Goal: Task Accomplishment & Management: Complete application form

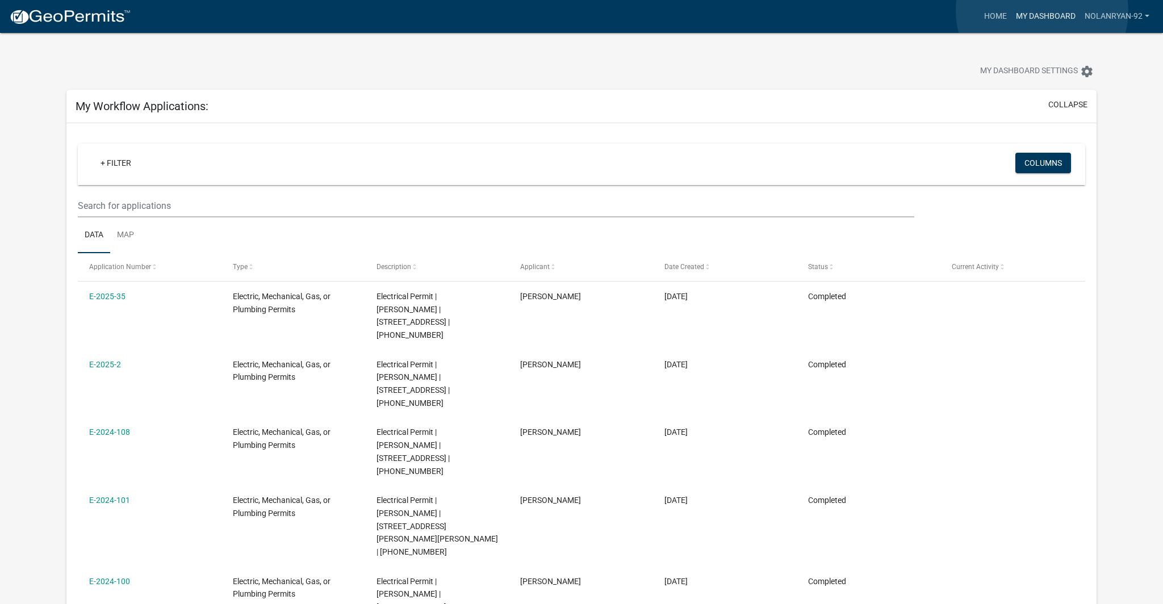
click at [1042, 11] on link "My Dashboard" at bounding box center [1046, 17] width 69 height 22
click at [986, 16] on link "Home" at bounding box center [996, 17] width 32 height 22
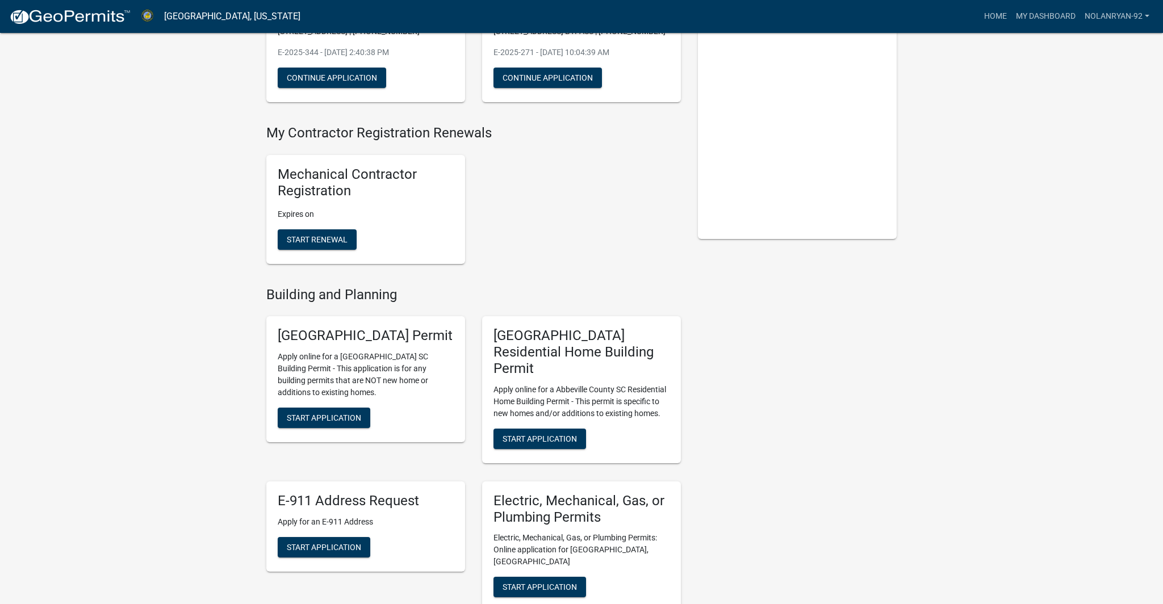
scroll to position [328, 0]
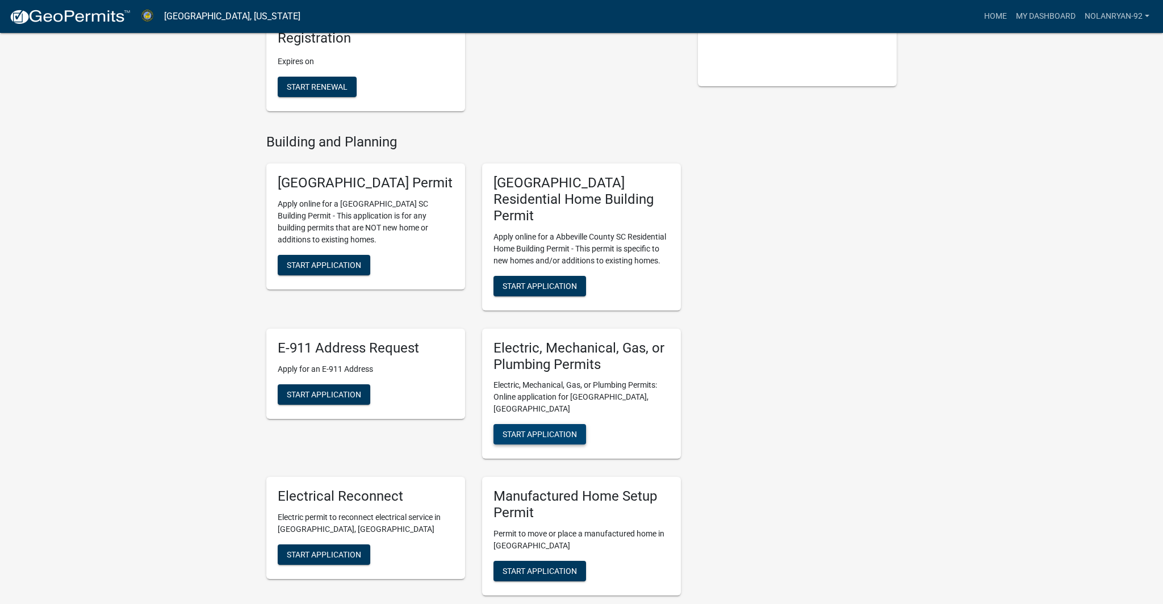
click at [531, 430] on span "Start Application" at bounding box center [540, 434] width 74 height 9
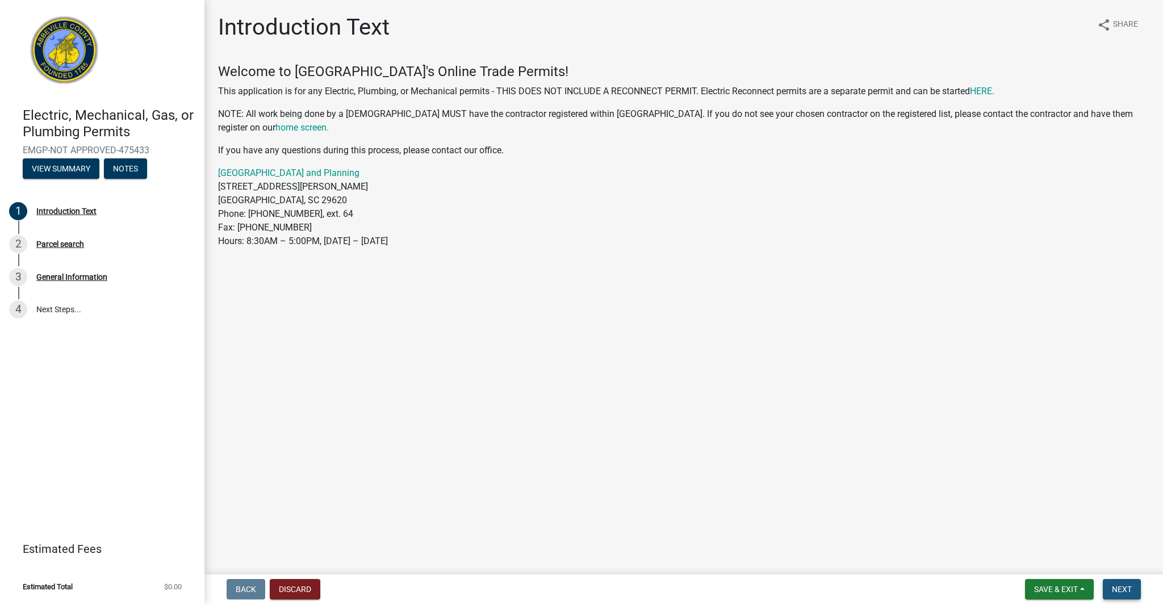
click at [1117, 581] on button "Next" at bounding box center [1122, 589] width 38 height 20
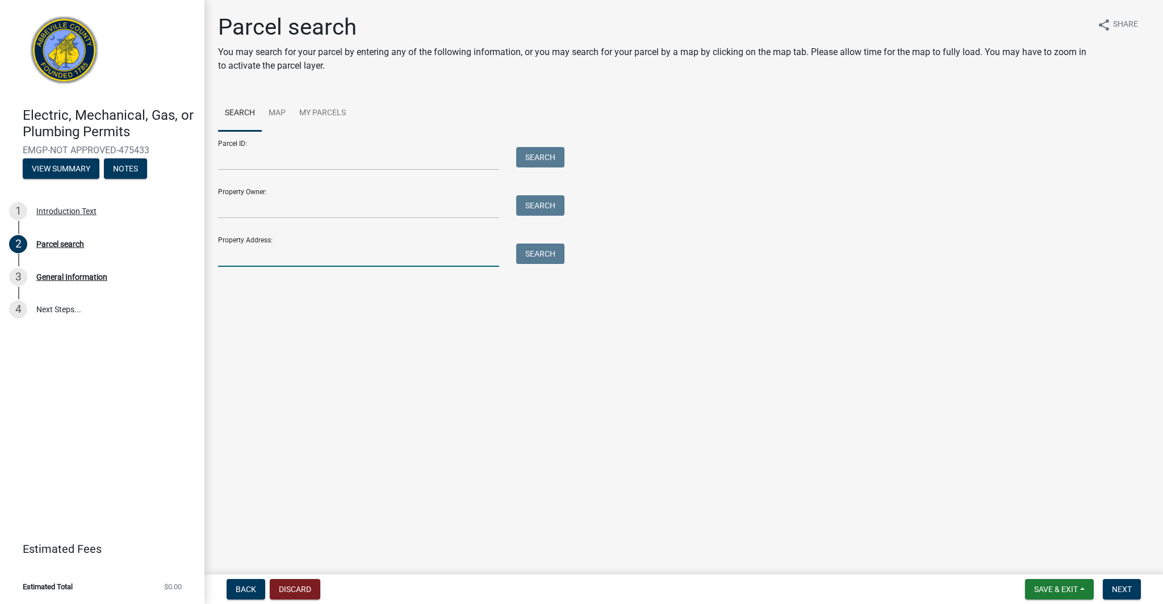
click at [326, 254] on input "Property Address:" at bounding box center [358, 255] width 281 height 23
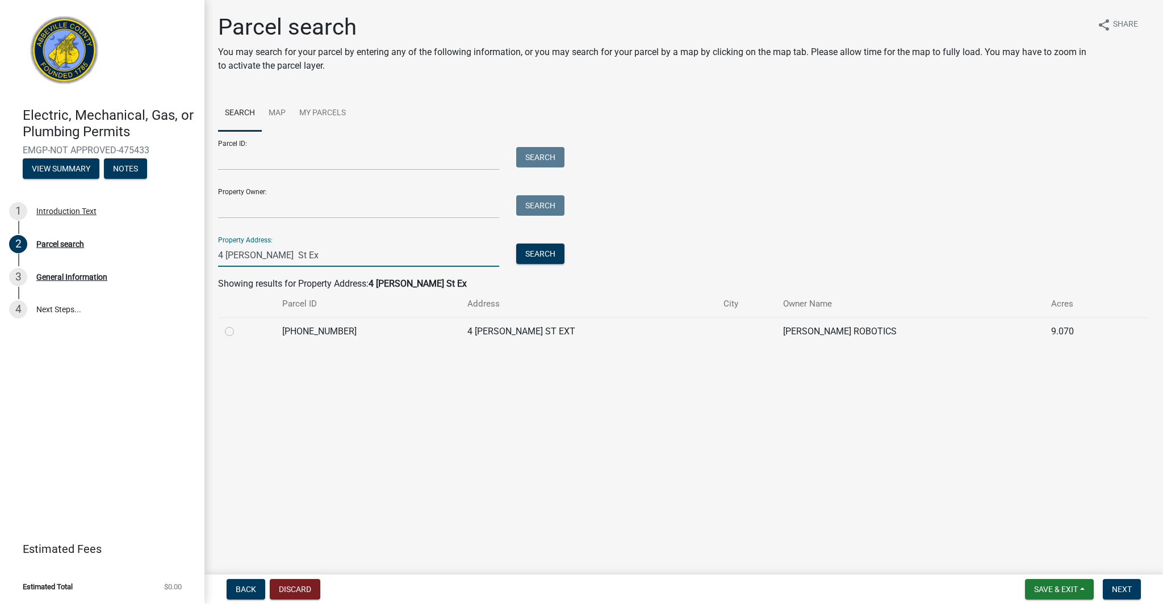
type input "4 [PERSON_NAME] St Ex"
click at [239, 325] on label at bounding box center [239, 325] width 0 height 0
click at [239, 332] on input "radio" at bounding box center [242, 328] width 7 height 7
radio input "true"
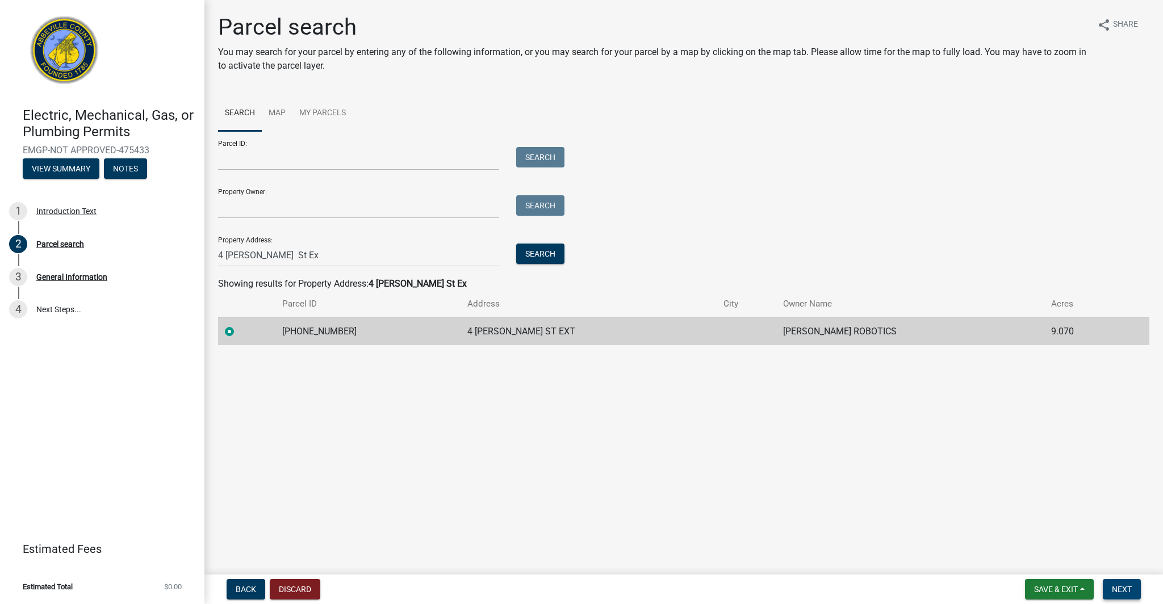
click at [1134, 592] on button "Next" at bounding box center [1122, 589] width 38 height 20
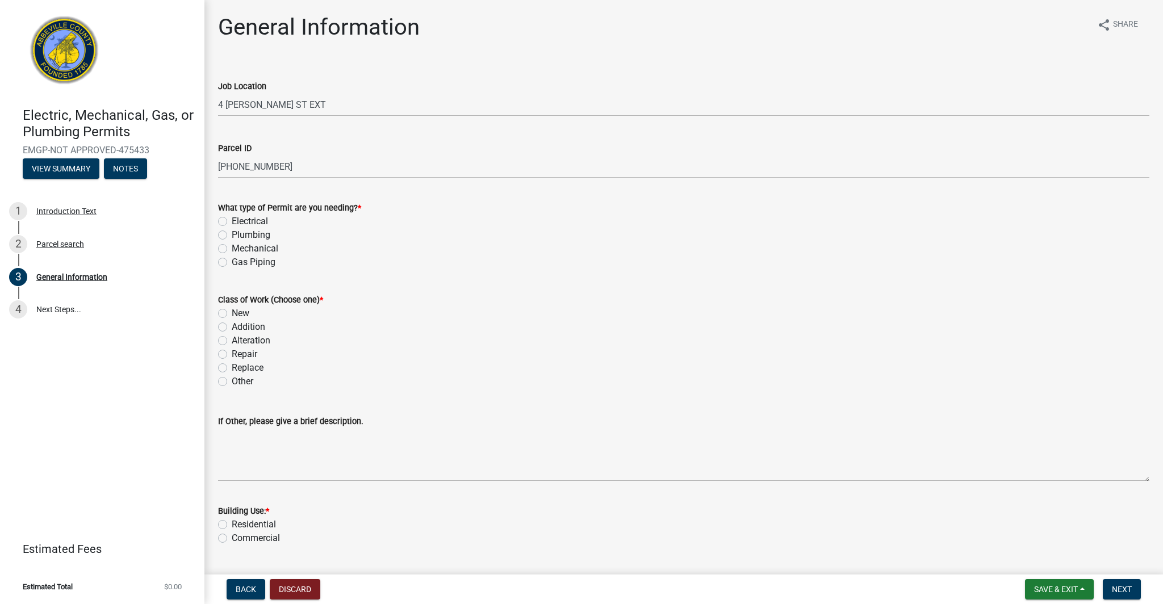
click at [232, 221] on label "Electrical" at bounding box center [250, 222] width 36 height 14
click at [232, 221] on input "Electrical" at bounding box center [235, 218] width 7 height 7
radio input "true"
click at [232, 310] on label "New" at bounding box center [241, 314] width 18 height 14
click at [232, 310] on input "New" at bounding box center [235, 310] width 7 height 7
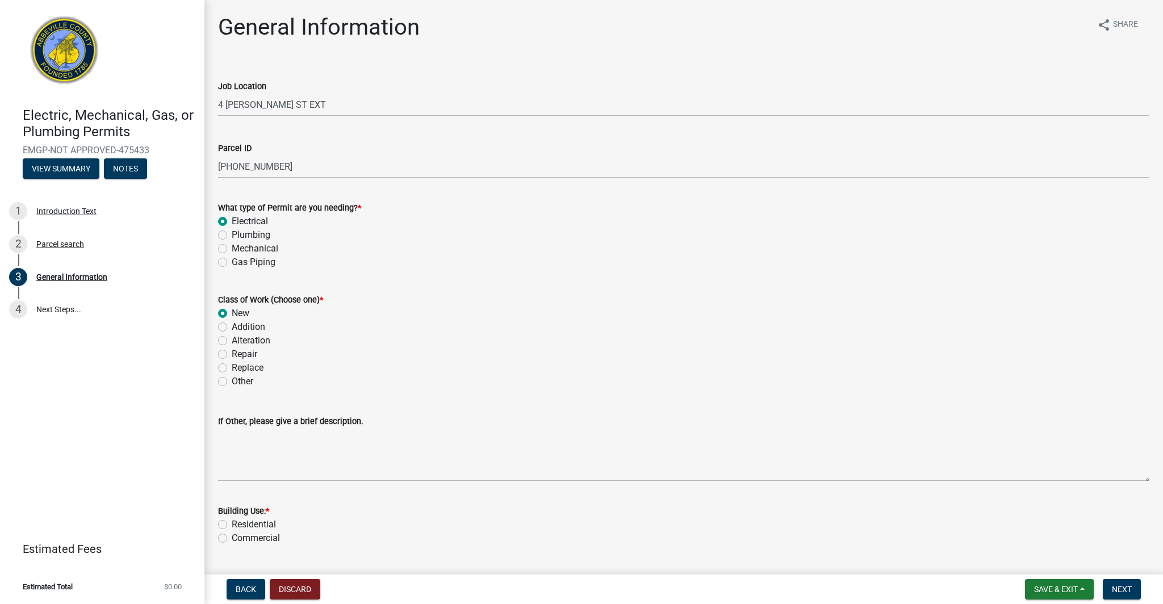
radio input "true"
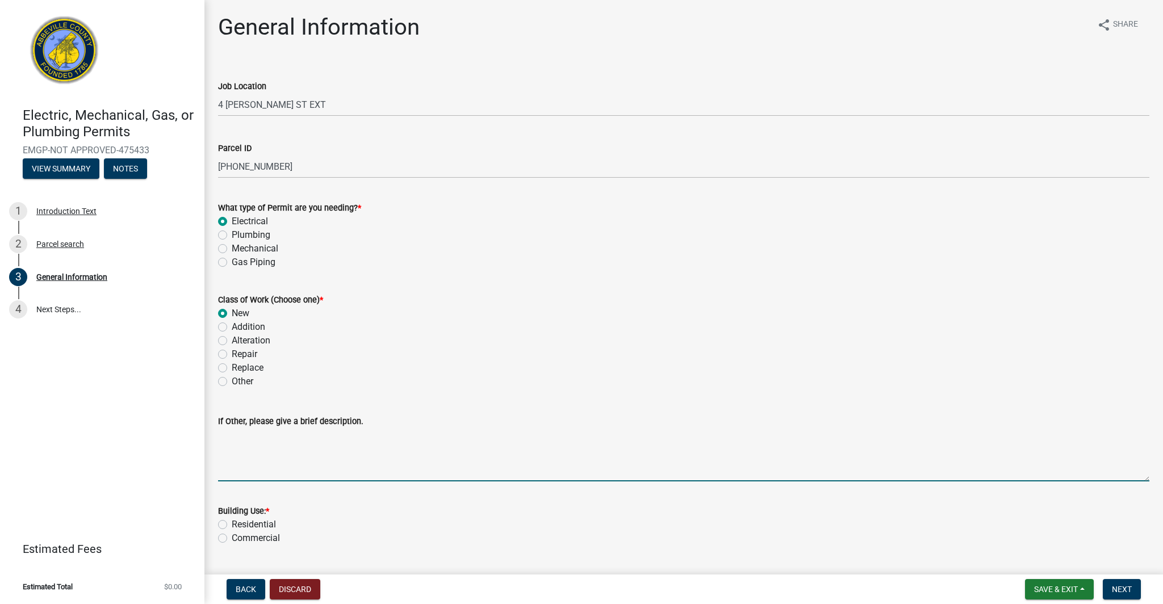
click at [281, 467] on textarea "If Other, please give a brief description." at bounding box center [684, 454] width 932 height 53
type textarea "new robotics building"
click at [232, 540] on label "Commercial" at bounding box center [256, 539] width 48 height 14
click at [232, 539] on input "Commercial" at bounding box center [235, 535] width 7 height 7
radio input "true"
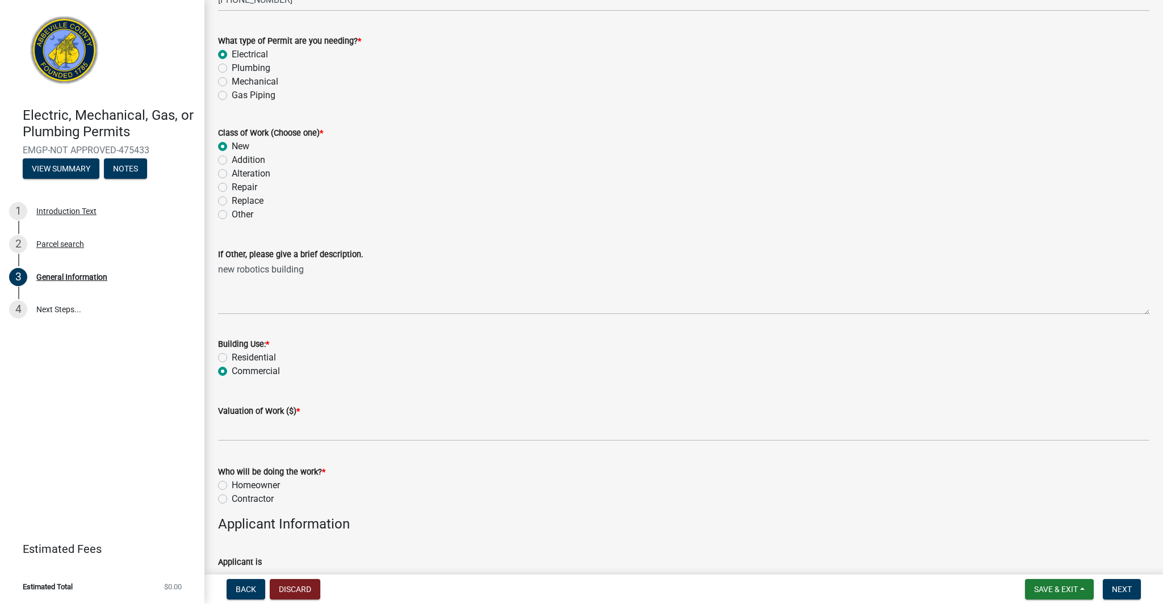
scroll to position [198, 0]
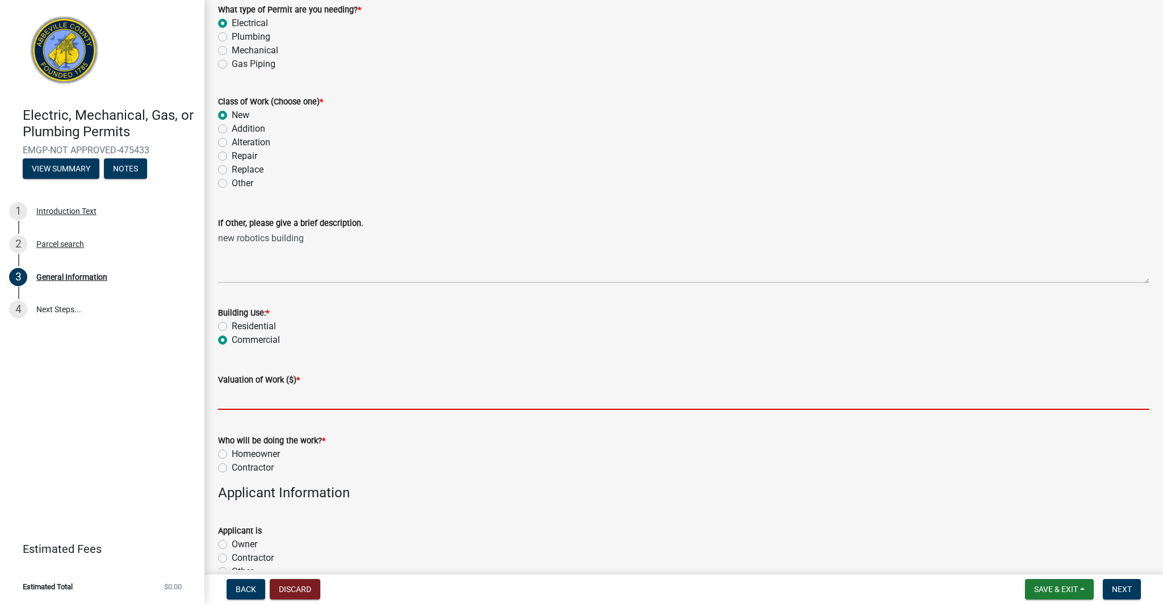
click at [261, 399] on input "text" at bounding box center [684, 398] width 932 height 23
click at [276, 399] on input "text" at bounding box center [684, 398] width 932 height 23
type input "4"
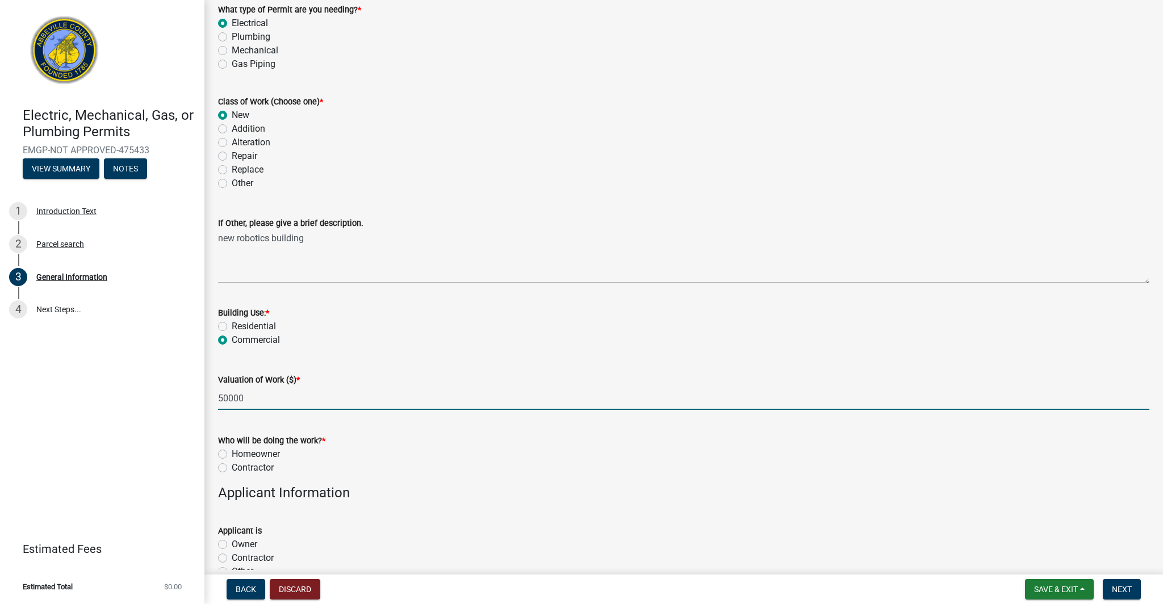
type input "50000"
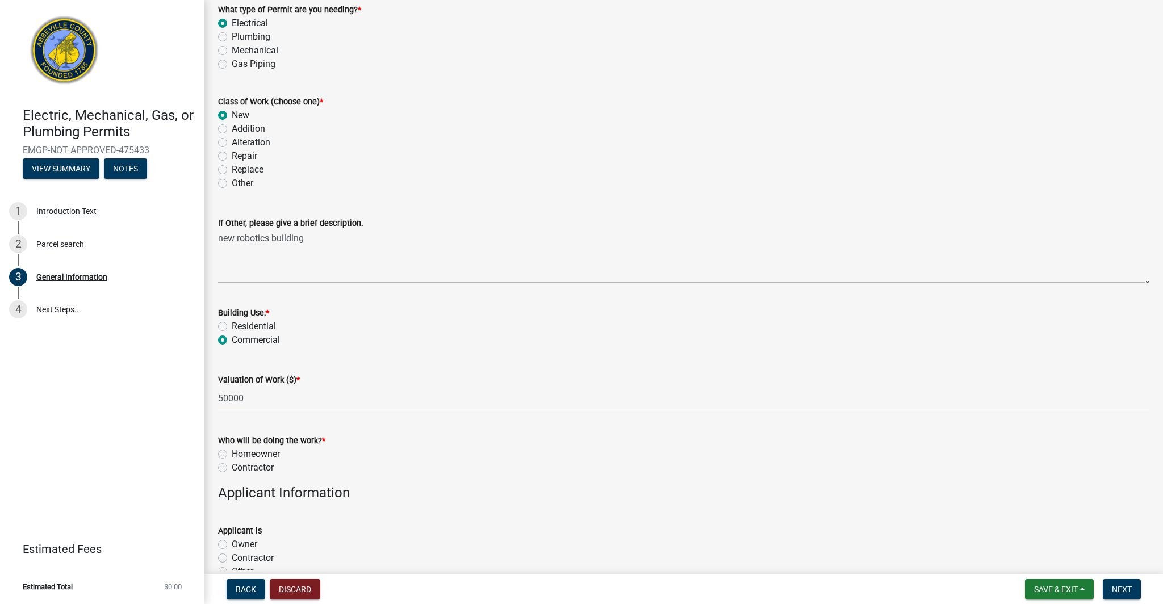
click at [558, 495] on h4 "Applicant Information" at bounding box center [684, 493] width 932 height 16
click at [232, 469] on label "Contractor" at bounding box center [253, 468] width 42 height 14
click at [232, 469] on input "Contractor" at bounding box center [235, 464] width 7 height 7
radio input "true"
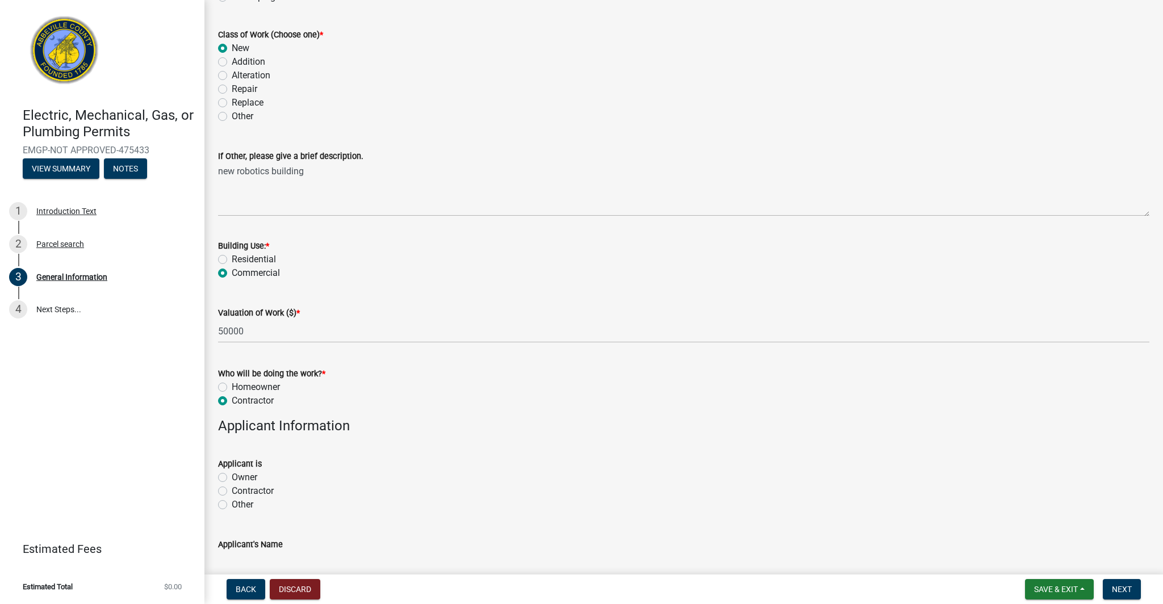
scroll to position [350, 0]
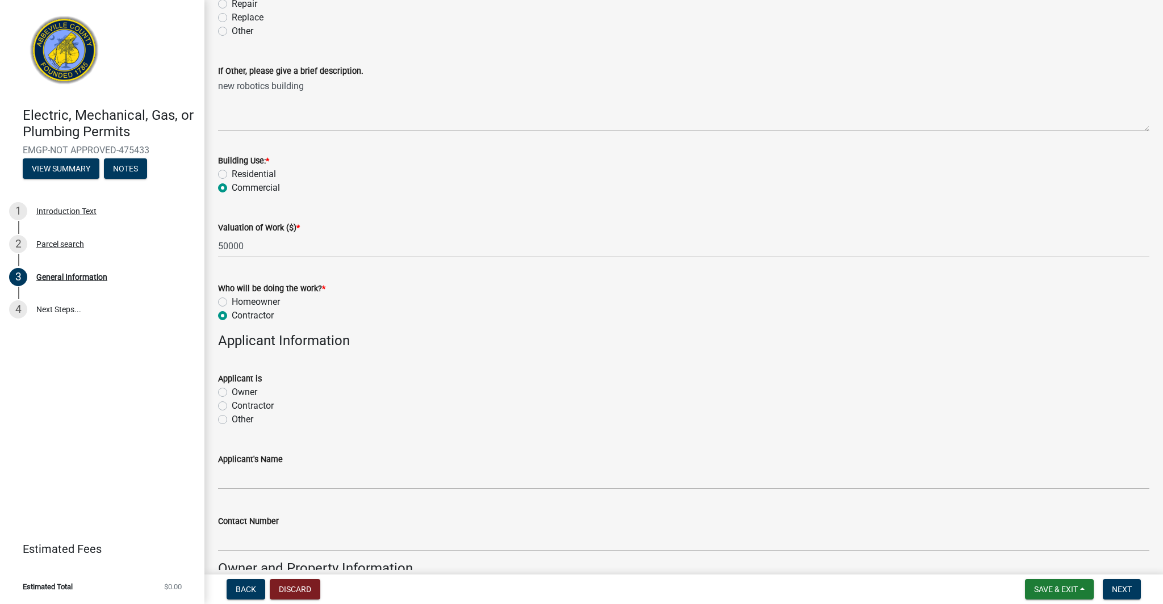
drag, startPoint x: 223, startPoint y: 408, endPoint x: 261, endPoint y: 450, distance: 57.5
click at [232, 408] on label "Contractor" at bounding box center [253, 406] width 42 height 14
click at [232, 407] on input "Contractor" at bounding box center [235, 402] width 7 height 7
radio input "true"
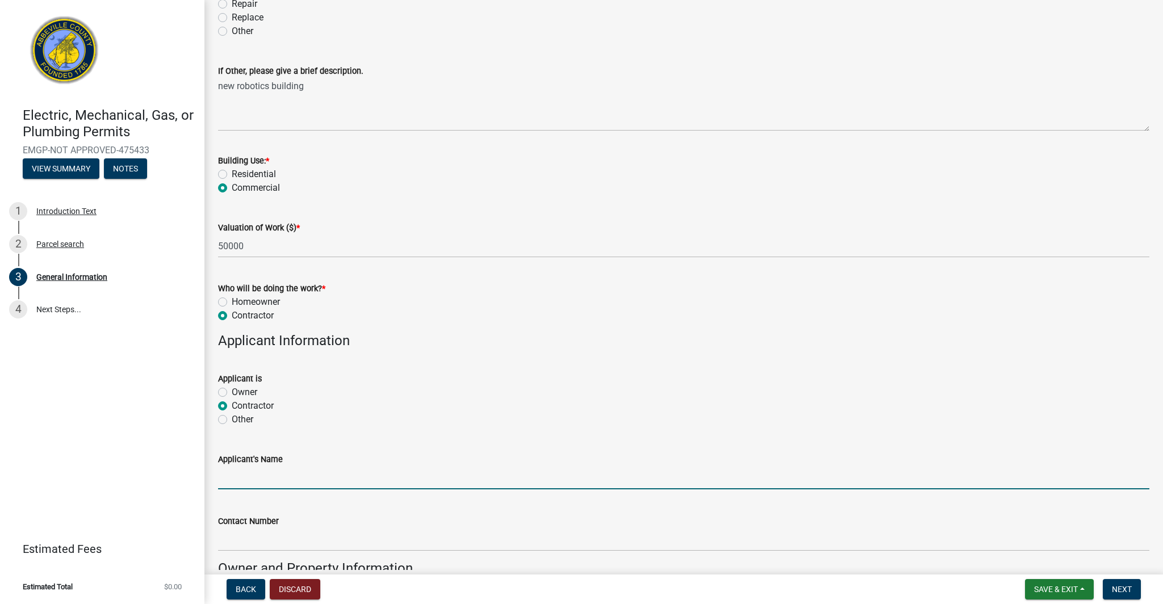
click at [269, 481] on input "Applicant's Name" at bounding box center [684, 477] width 932 height 23
type input "[PERSON_NAME]"
type input "8648281447"
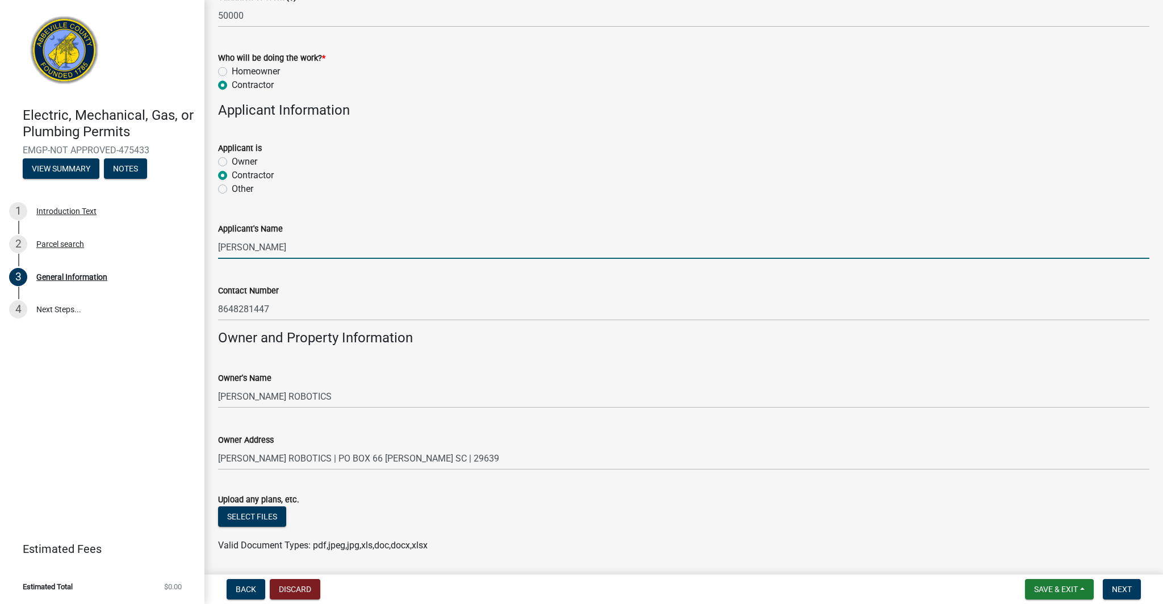
scroll to position [617, 0]
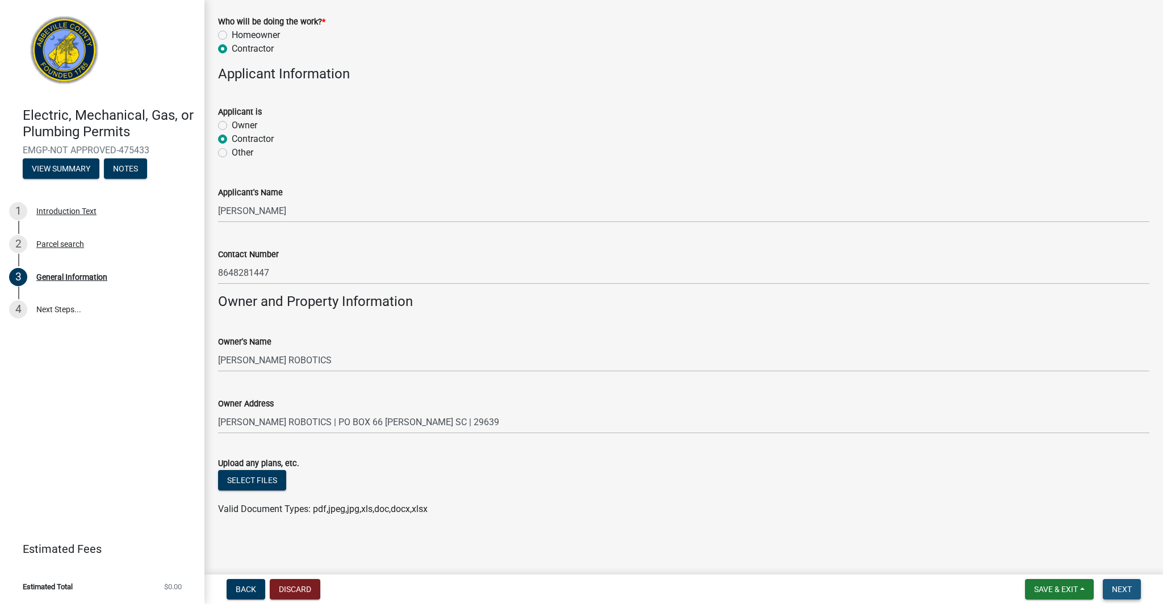
click at [1120, 588] on span "Next" at bounding box center [1122, 589] width 20 height 9
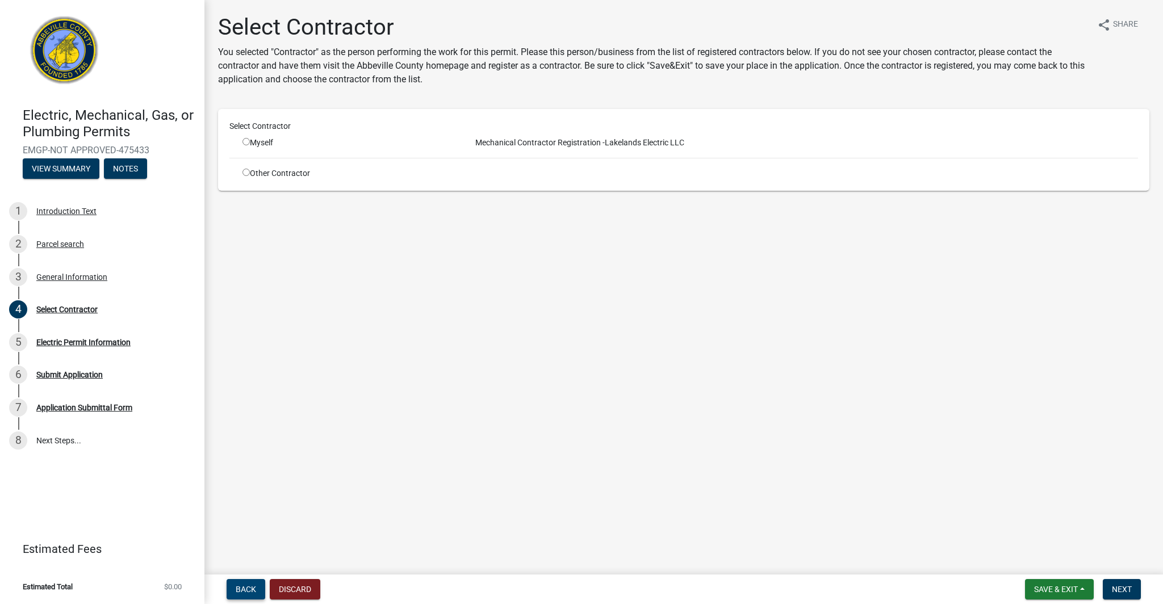
click at [248, 586] on span "Back" at bounding box center [246, 589] width 20 height 9
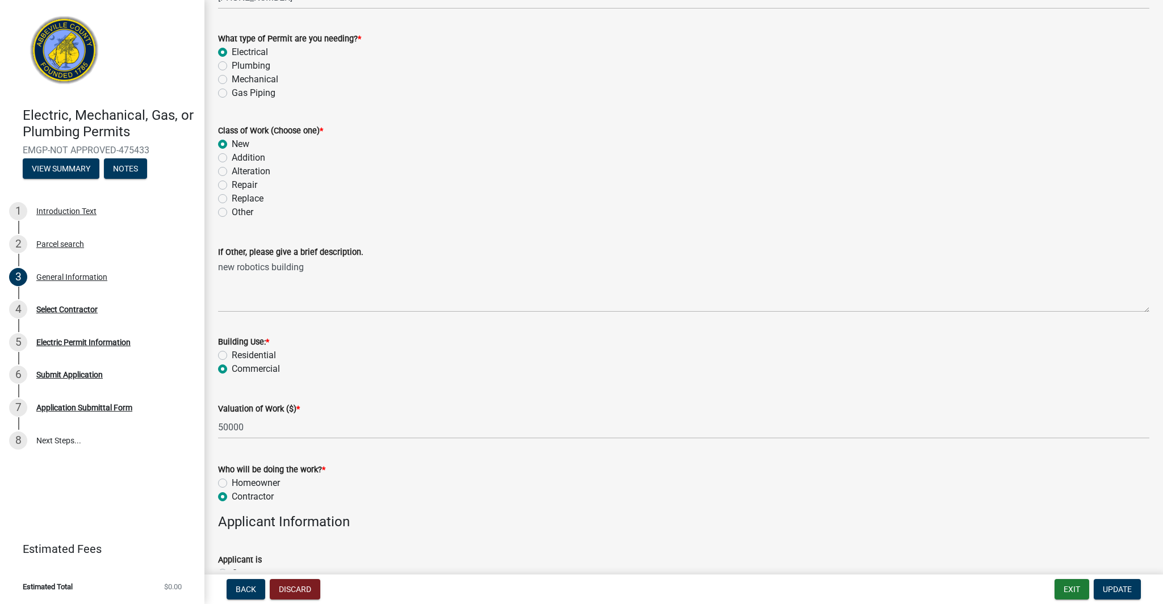
scroll to position [203, 0]
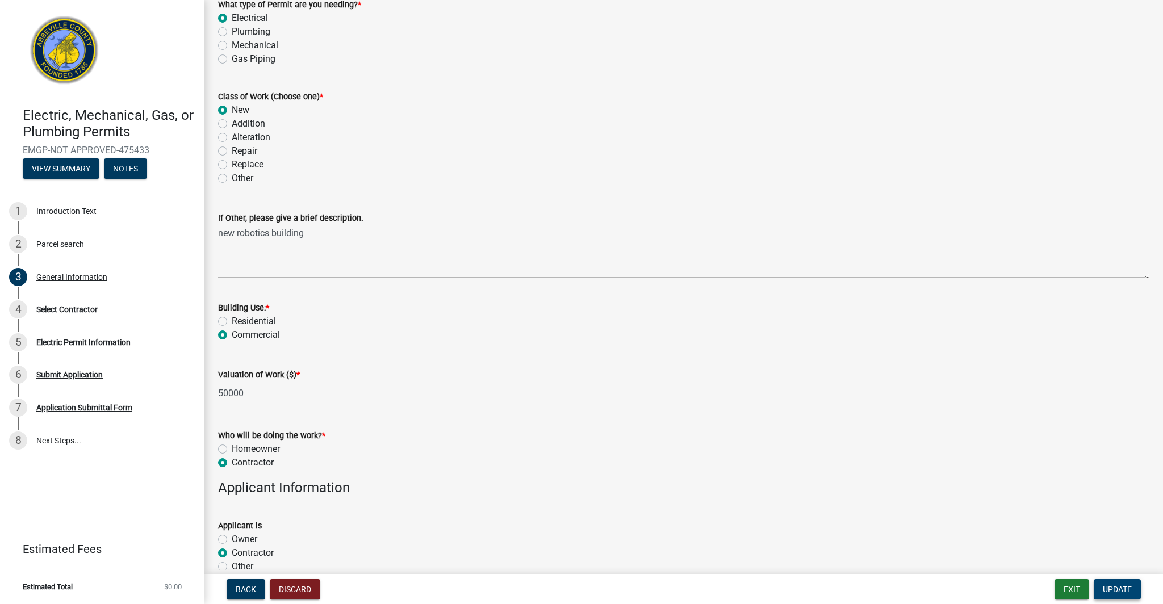
click at [1122, 589] on span "Update" at bounding box center [1117, 589] width 29 height 9
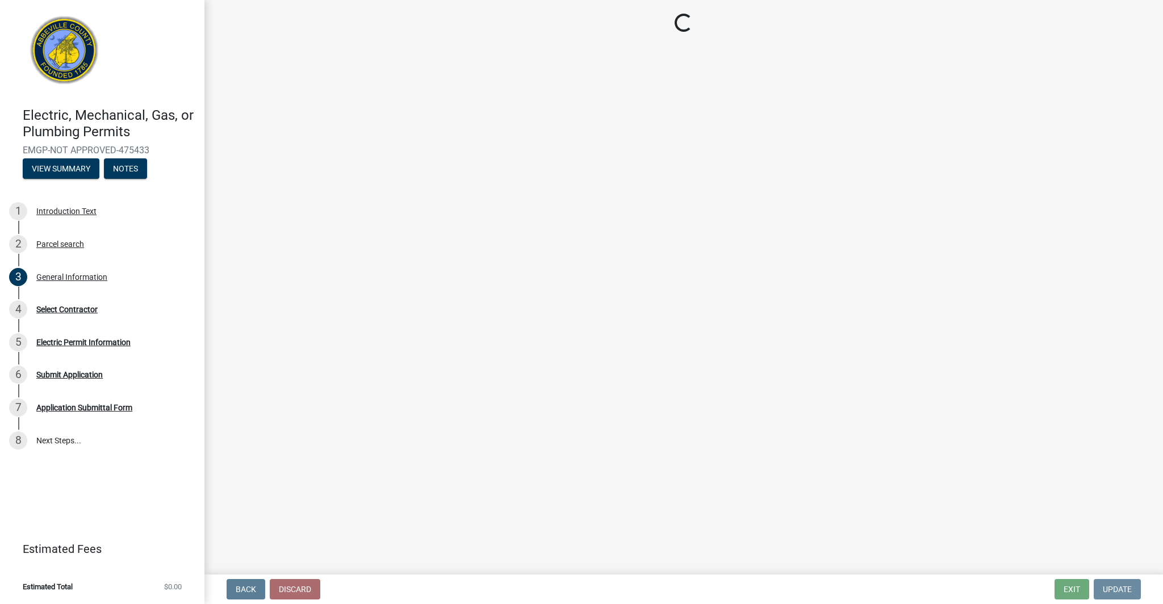
scroll to position [0, 0]
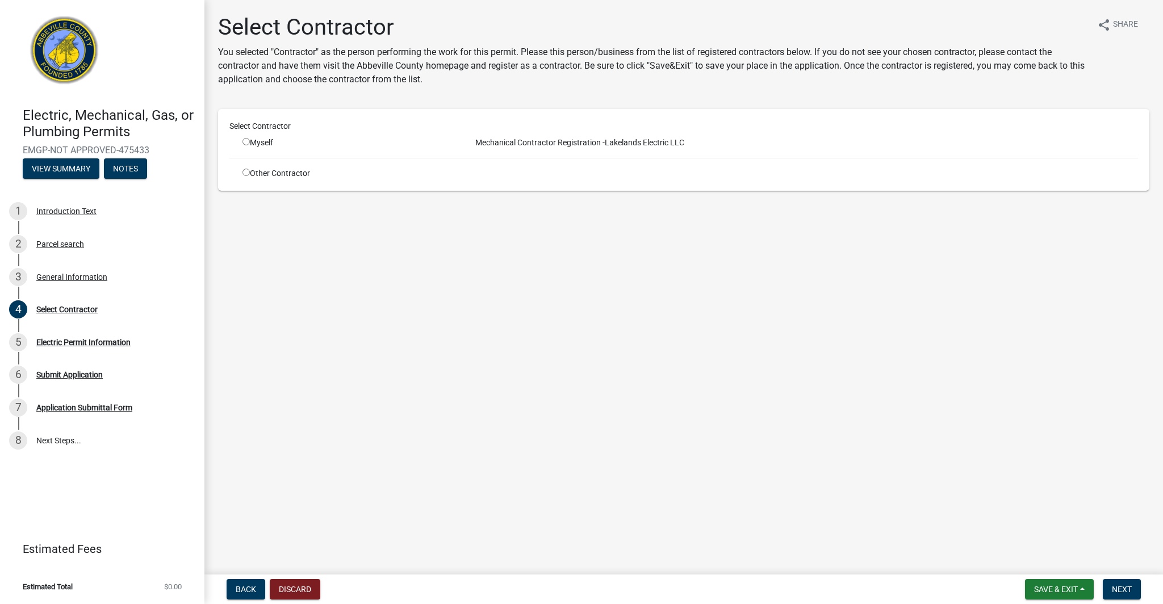
click at [248, 176] on div "Other Contractor" at bounding box center [348, 174] width 228 height 12
drag, startPoint x: 246, startPoint y: 169, endPoint x: 256, endPoint y: 181, distance: 15.7
click at [246, 169] on input "radio" at bounding box center [246, 172] width 7 height 7
radio input "true"
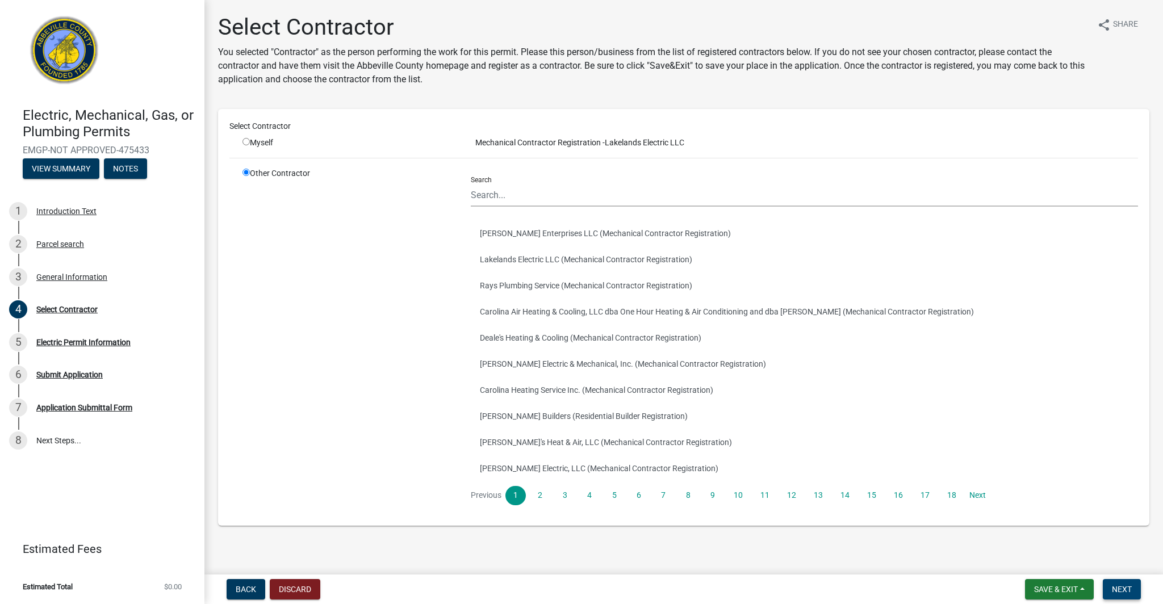
click at [1139, 596] on button "Next" at bounding box center [1122, 589] width 38 height 20
click at [1131, 595] on button "Next" at bounding box center [1122, 589] width 38 height 20
click at [1129, 592] on span "Next" at bounding box center [1122, 589] width 20 height 9
click at [243, 141] on input "radio" at bounding box center [246, 141] width 7 height 7
radio input "true"
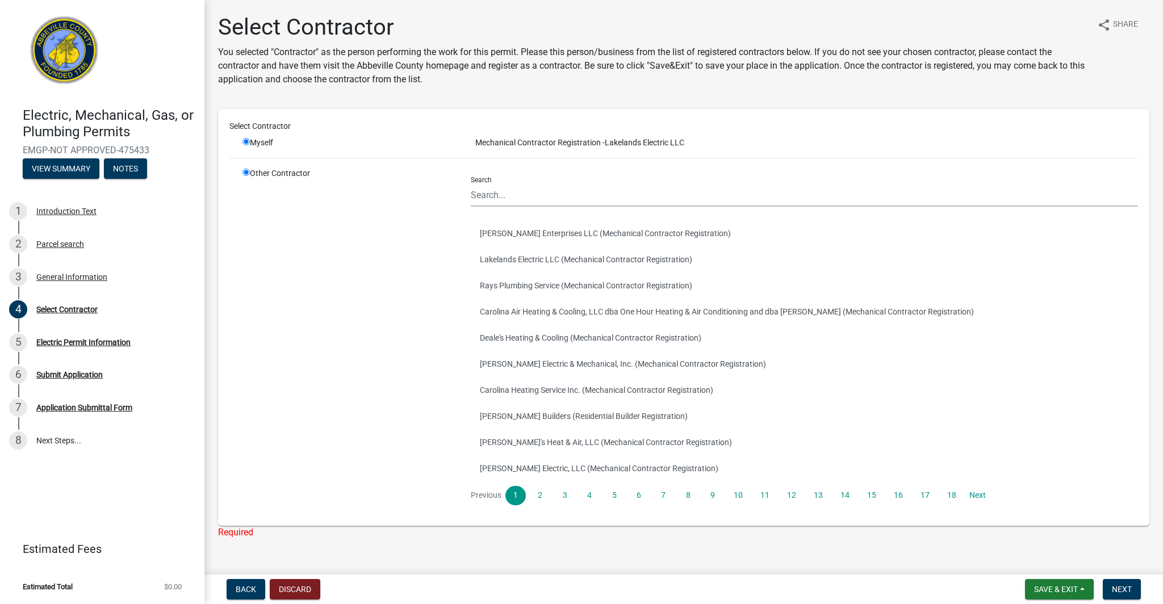
radio input "false"
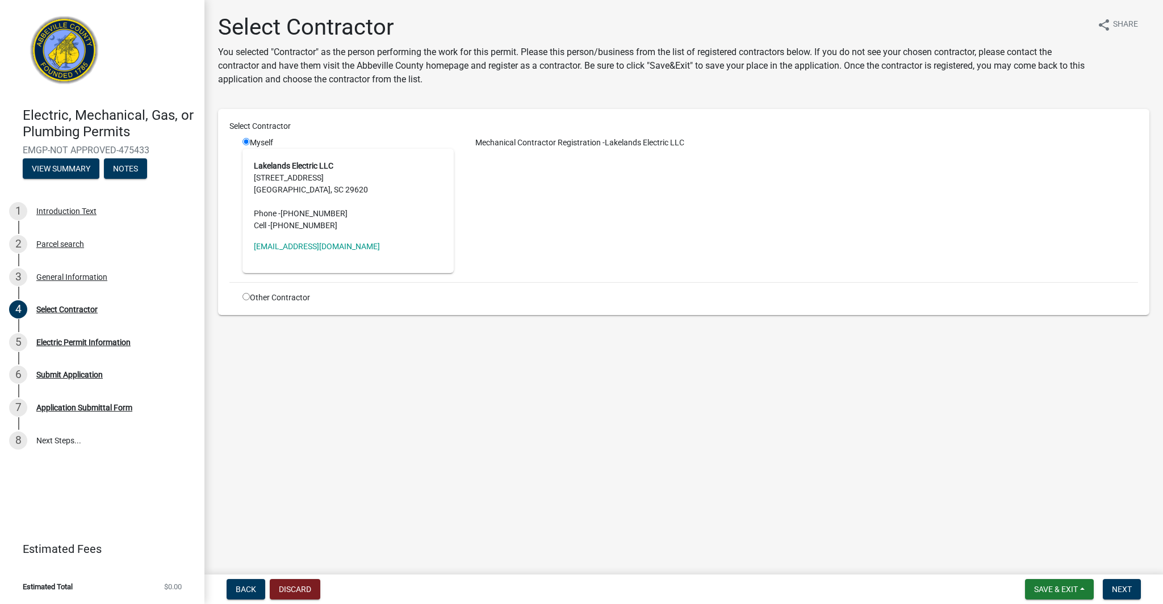
click at [536, 205] on div "Mechanical Contractor Registration - Lakelands Electric LLC" at bounding box center [804, 205] width 684 height 136
click at [1125, 588] on span "Next" at bounding box center [1122, 589] width 20 height 9
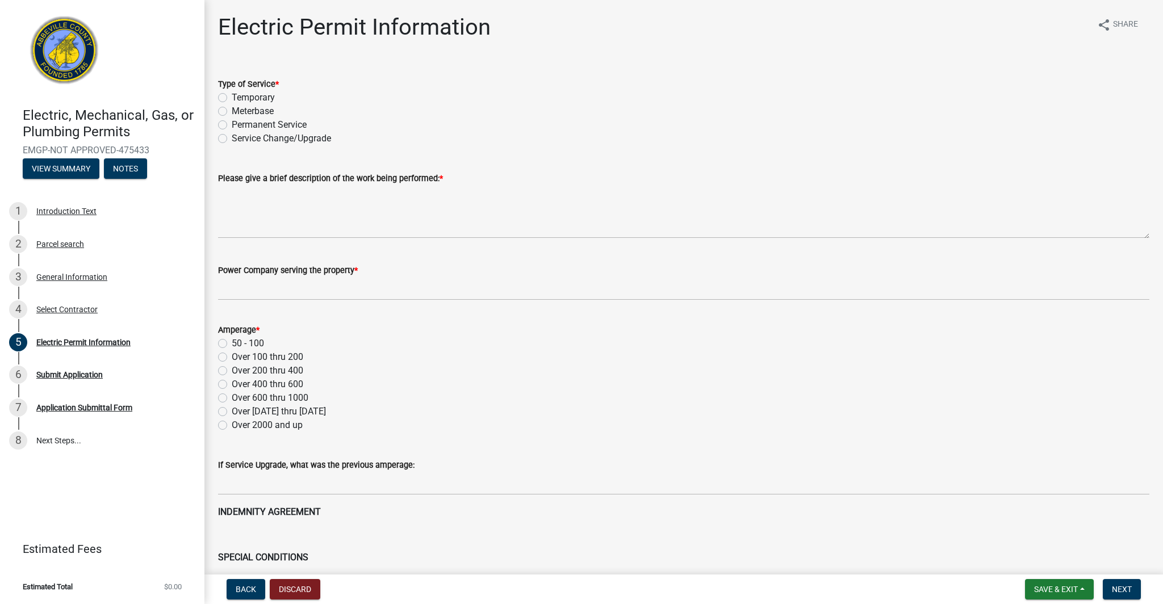
drag, startPoint x: 225, startPoint y: 124, endPoint x: 232, endPoint y: 132, distance: 11.3
click at [232, 124] on label "Permanent Service" at bounding box center [269, 125] width 75 height 14
click at [232, 124] on input "Permanent Service" at bounding box center [235, 121] width 7 height 7
radio input "true"
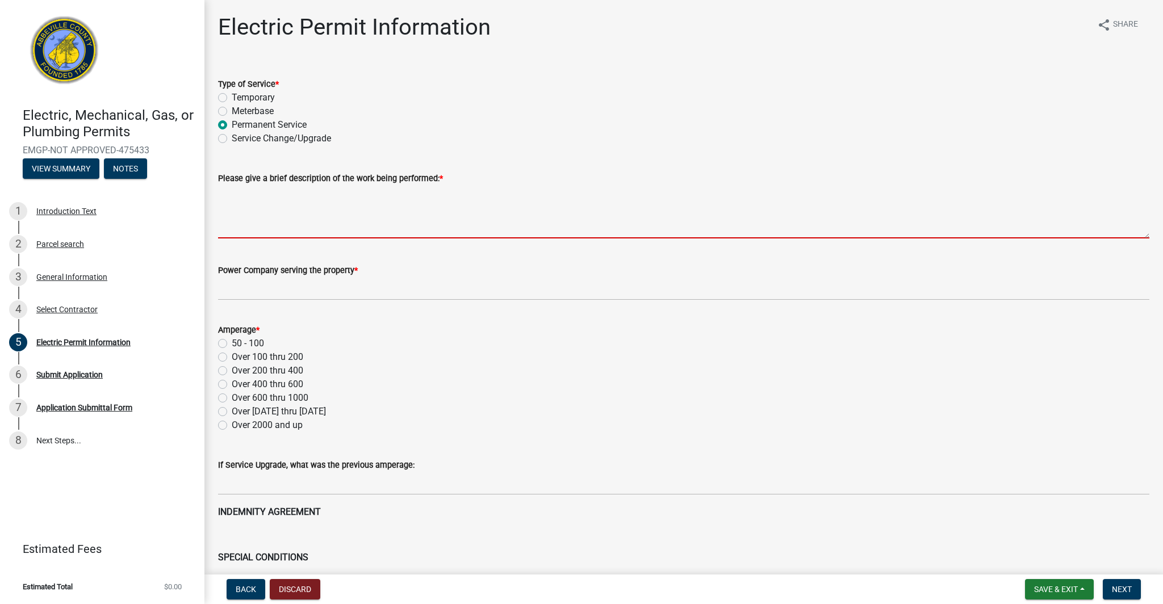
click at [313, 223] on textarea "Please give a brief description of the work being performed: *" at bounding box center [684, 211] width 932 height 53
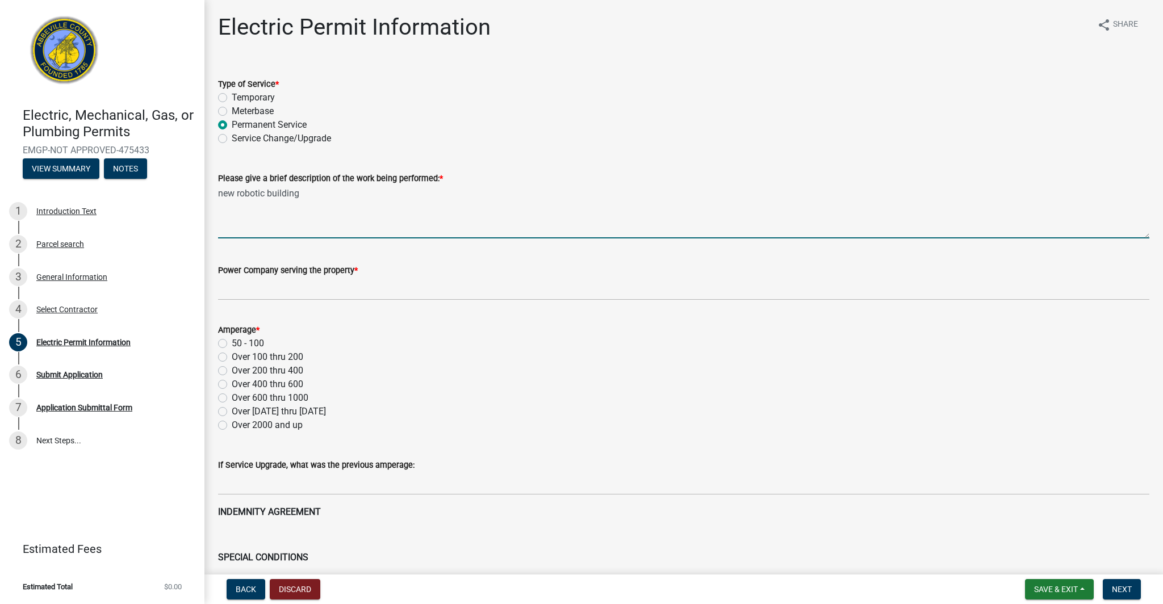
type textarea "new robotic building"
